Goal: Task Accomplishment & Management: Use online tool/utility

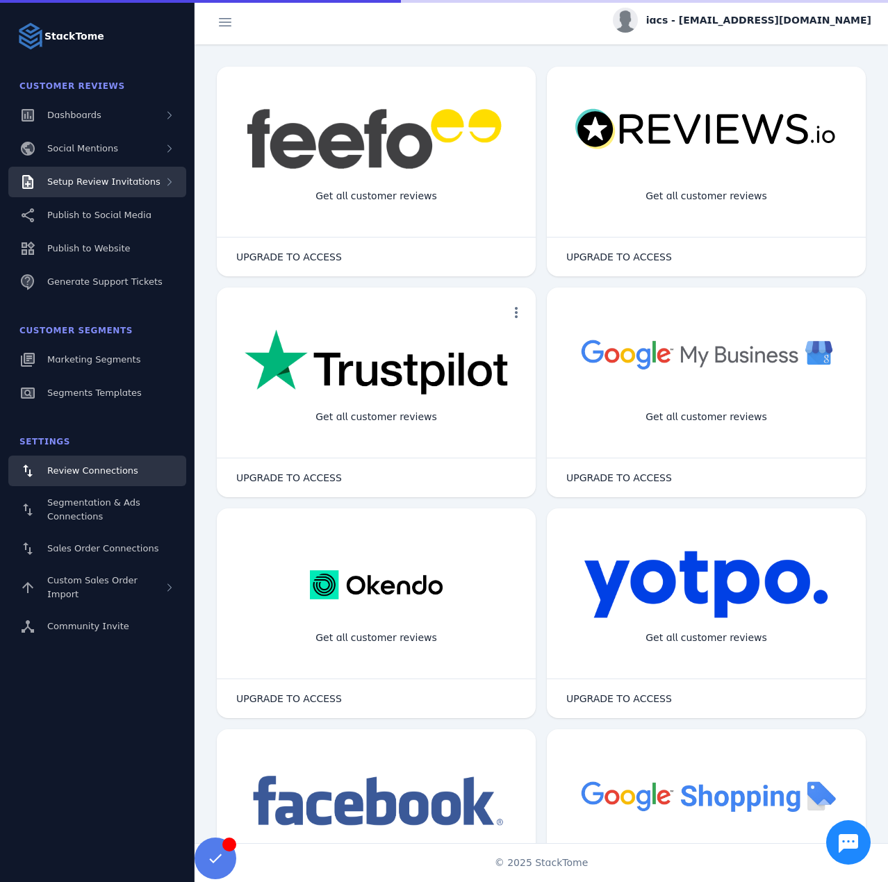
click at [121, 170] on div "Setup Review Invitations" at bounding box center [97, 182] width 178 height 31
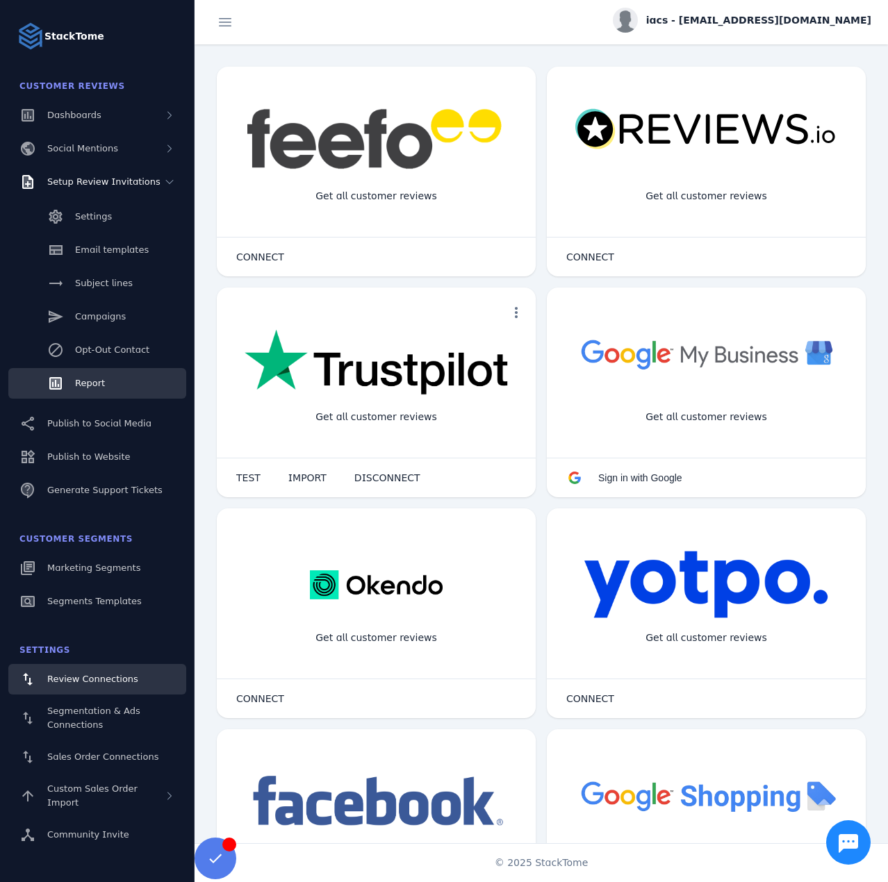
click at [92, 383] on span "Report" at bounding box center [90, 383] width 30 height 10
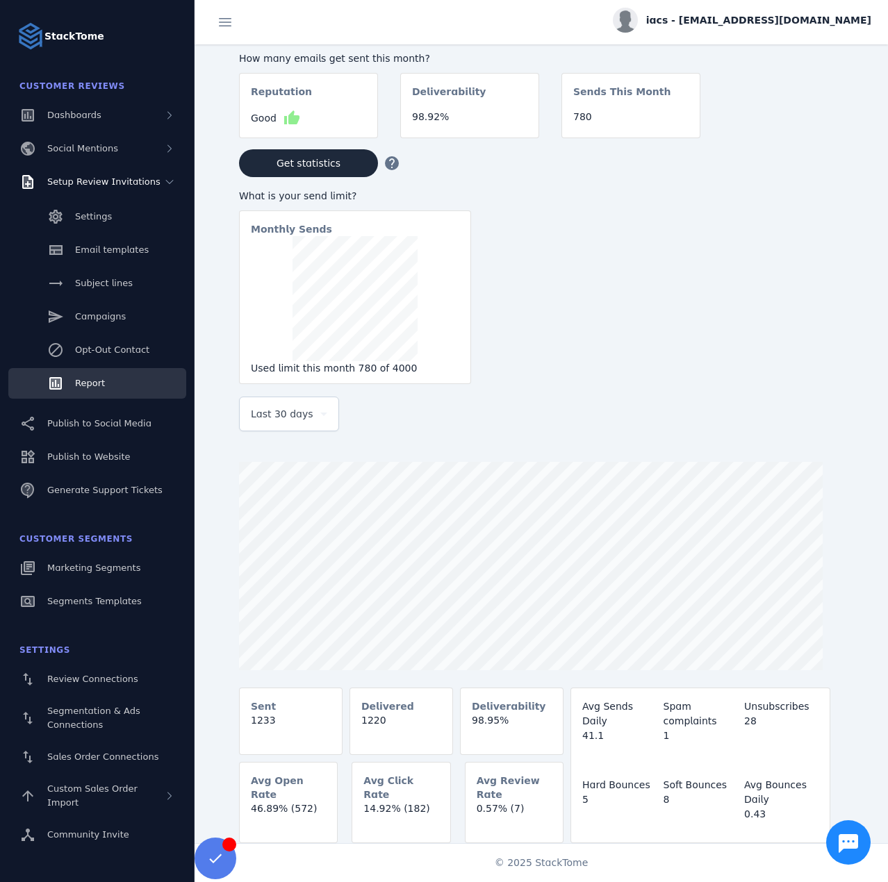
click at [272, 415] on span "Last 30 days" at bounding box center [282, 414] width 63 height 17
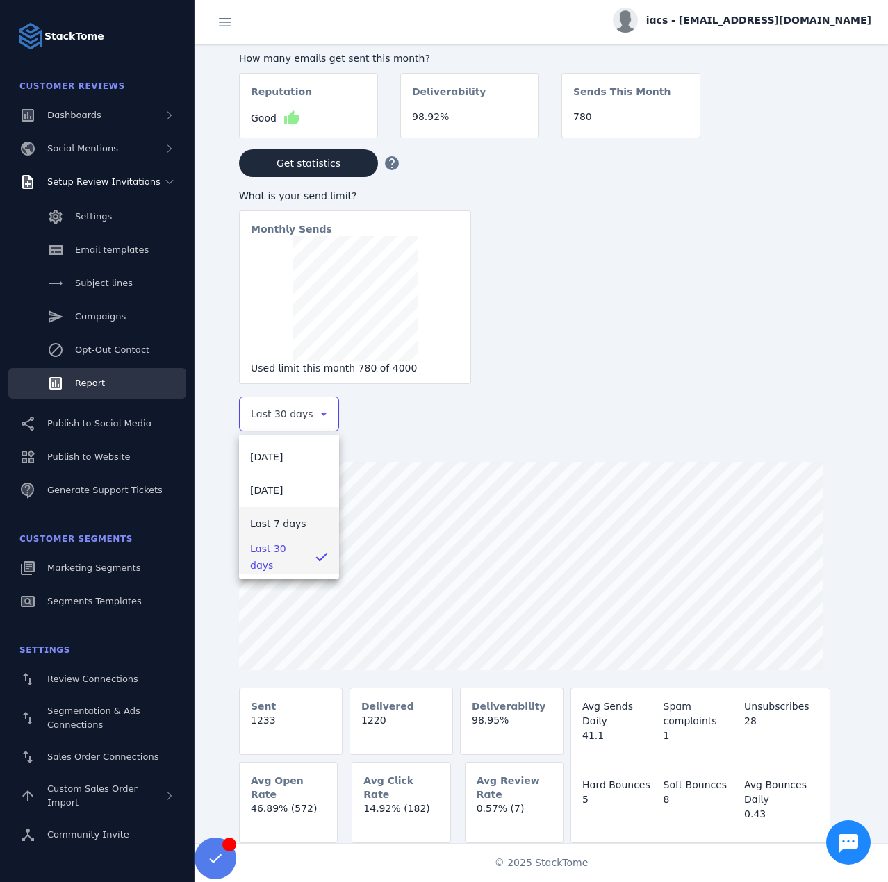
click at [287, 518] on span "Last 7 days" at bounding box center [278, 523] width 56 height 17
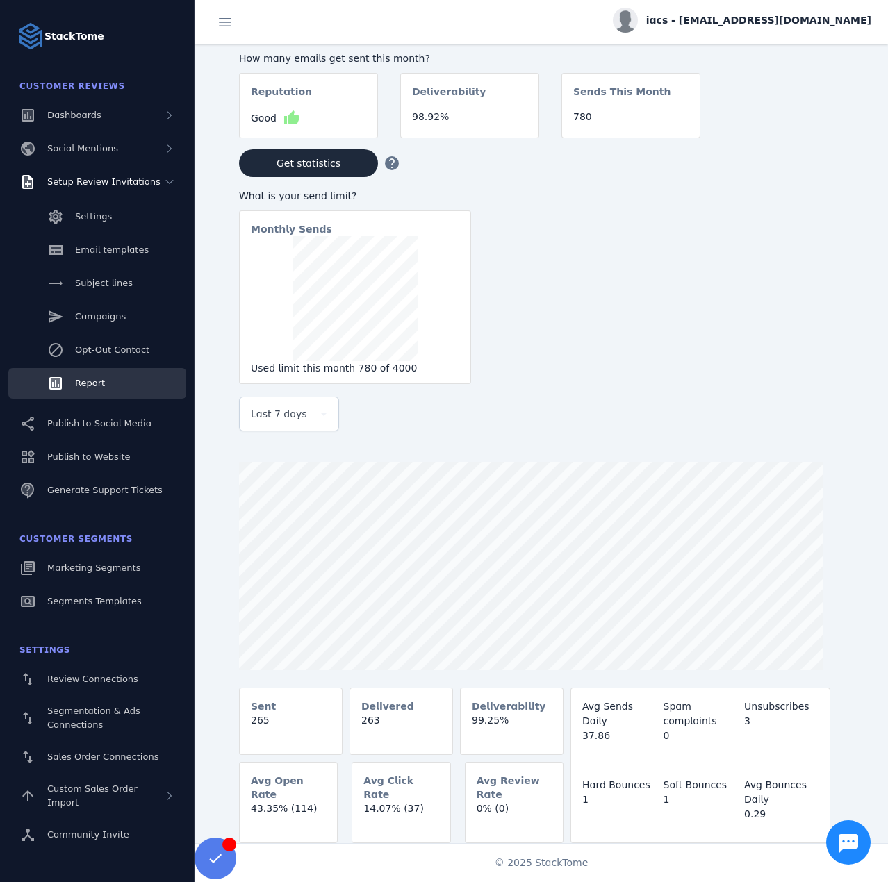
click at [750, 21] on span "iacs - [EMAIL_ADDRESS][DOMAIN_NAME]" at bounding box center [758, 20] width 225 height 15
click at [806, 127] on button "Sign out" at bounding box center [821, 133] width 100 height 33
